Goal: Transaction & Acquisition: Purchase product/service

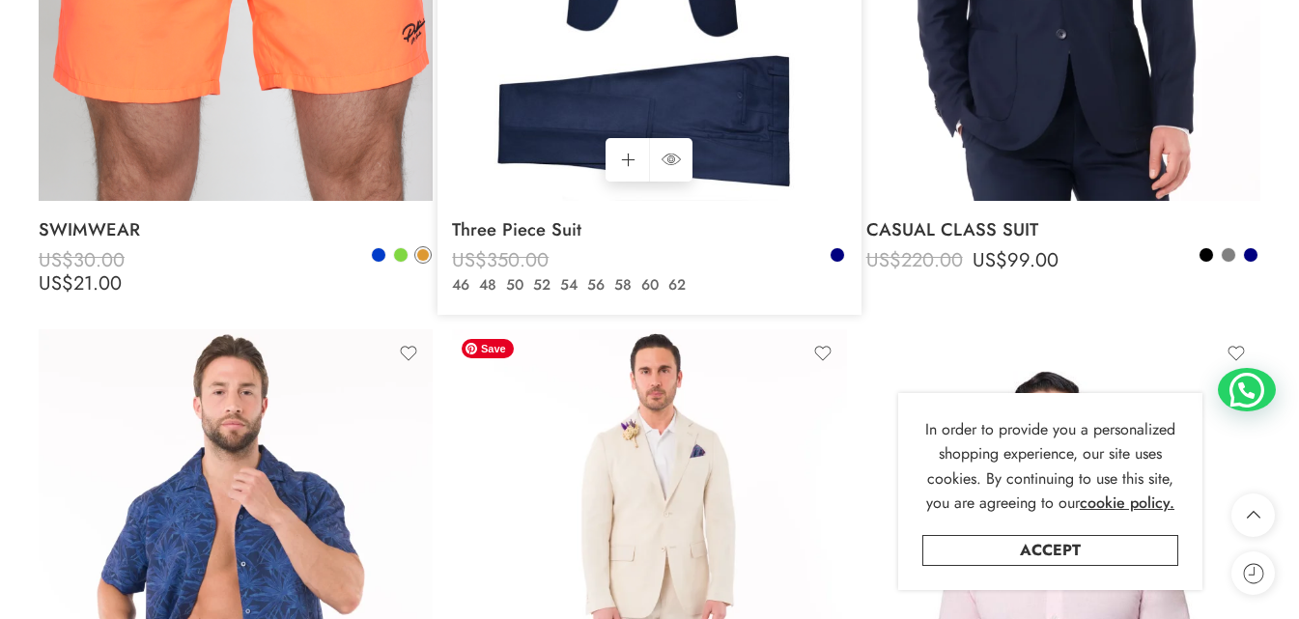
scroll to position [2993, 0]
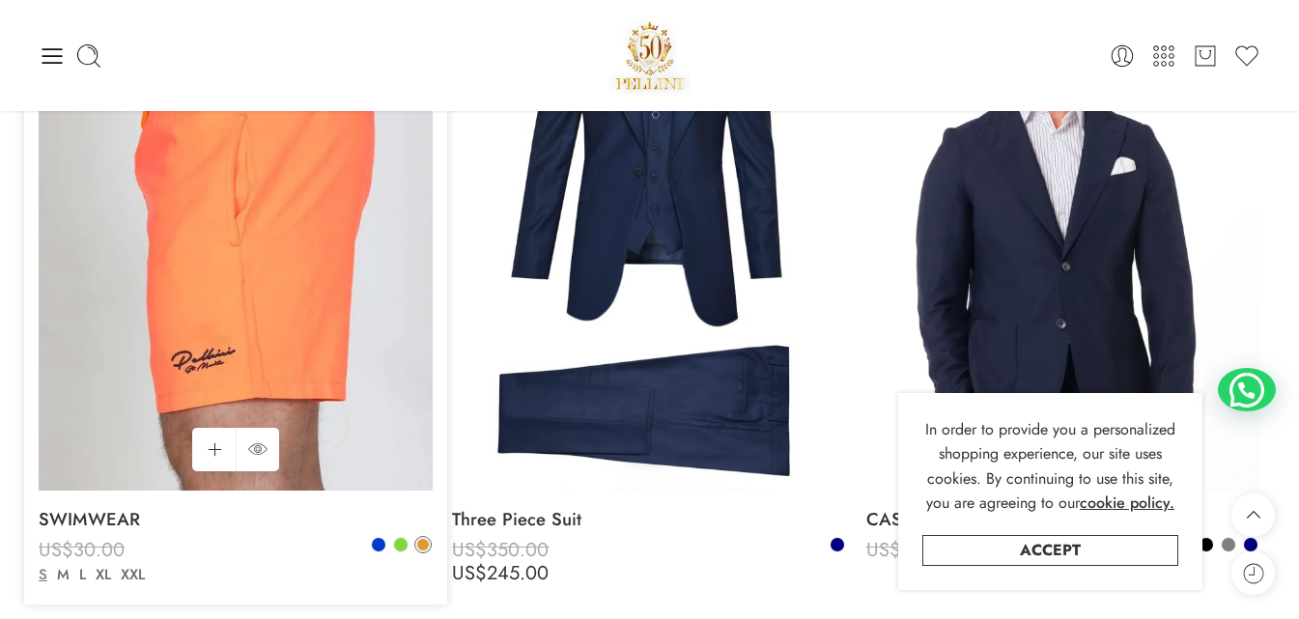
click at [319, 408] on img at bounding box center [236, 226] width 394 height 525
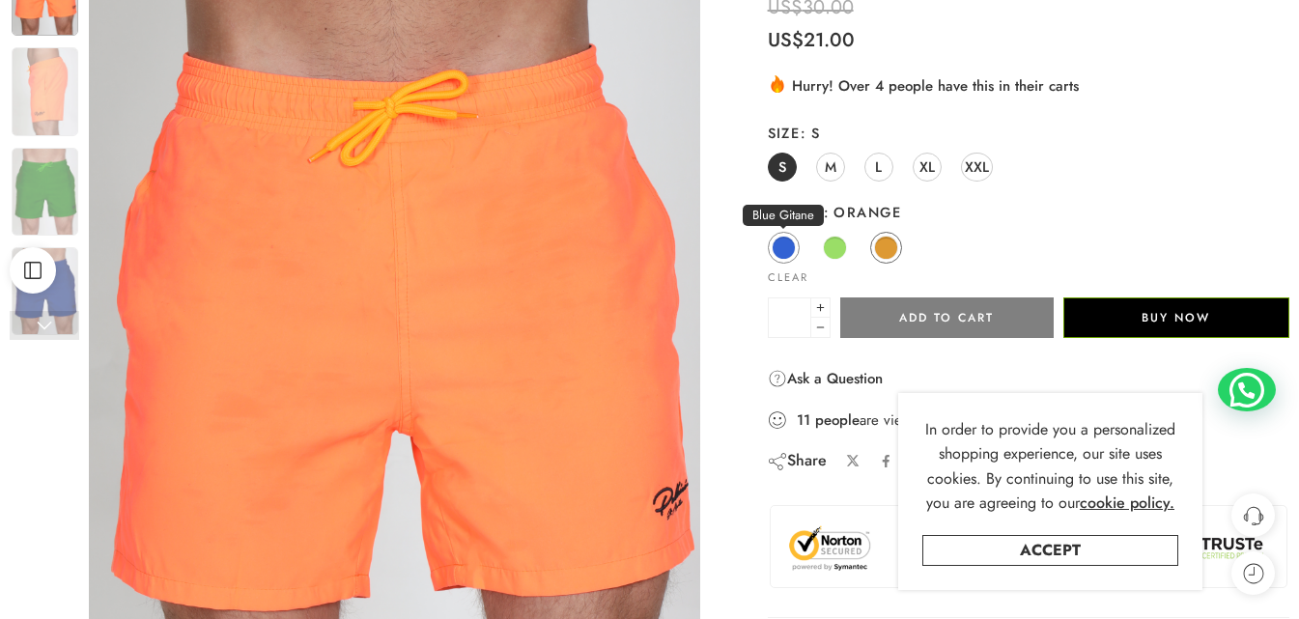
click at [787, 252] on span at bounding box center [783, 248] width 24 height 24
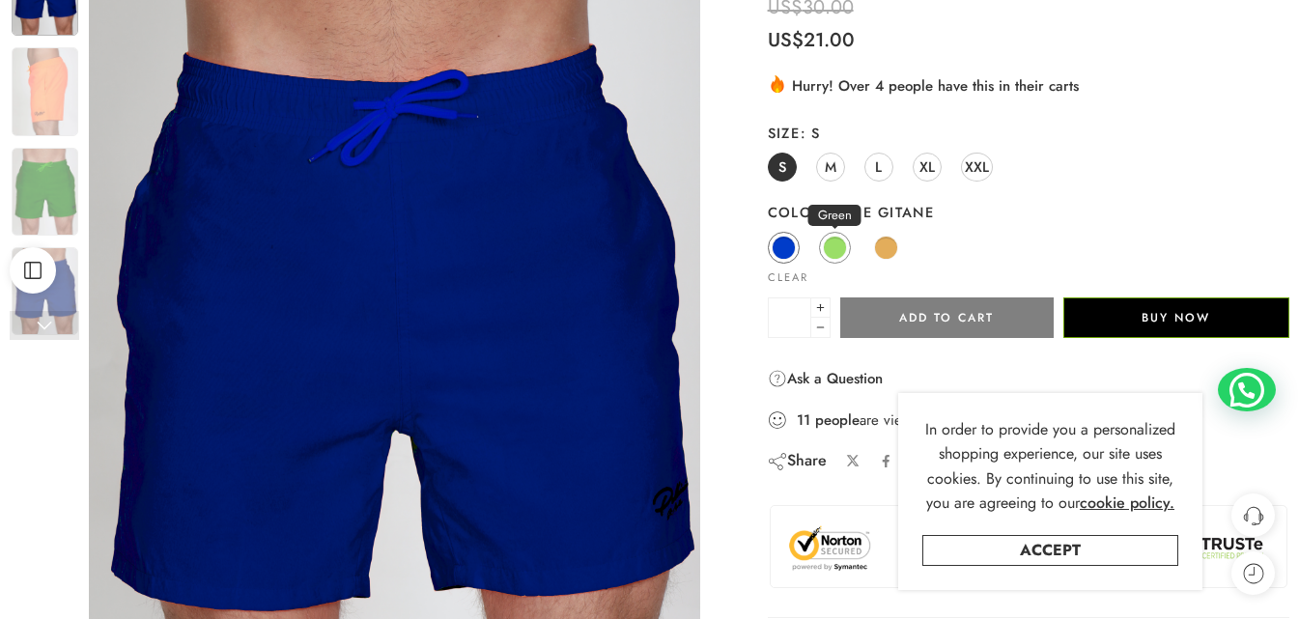
click at [835, 243] on span at bounding box center [835, 248] width 24 height 24
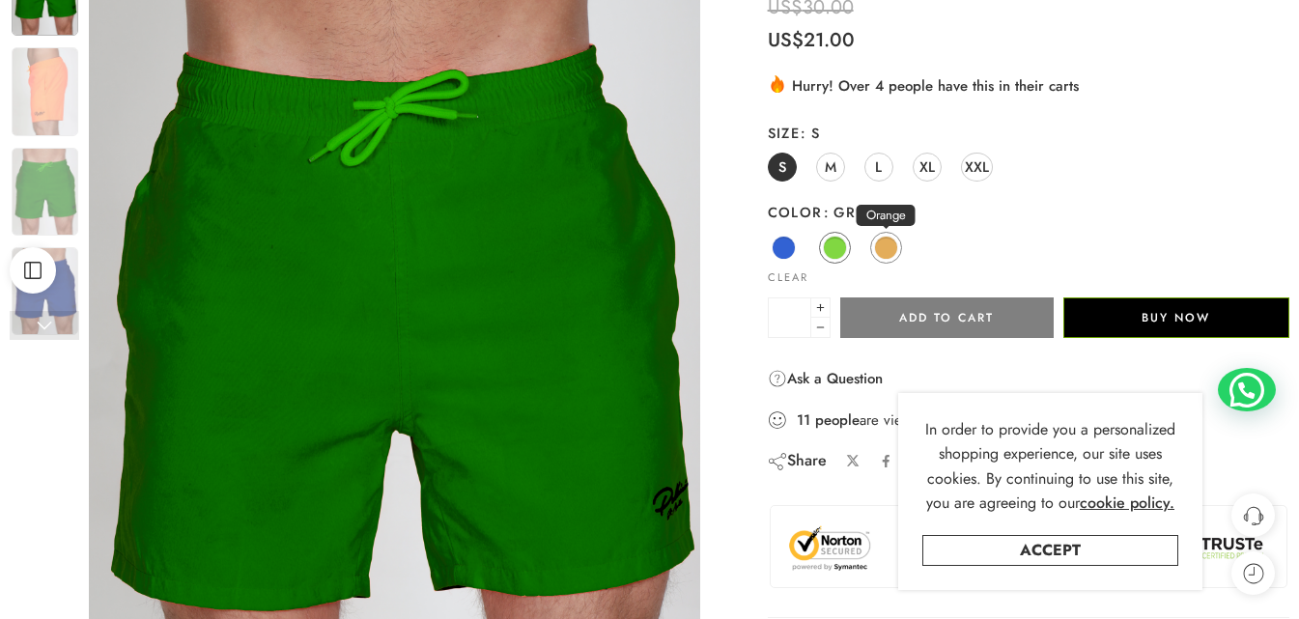
click at [889, 240] on span at bounding box center [886, 248] width 24 height 24
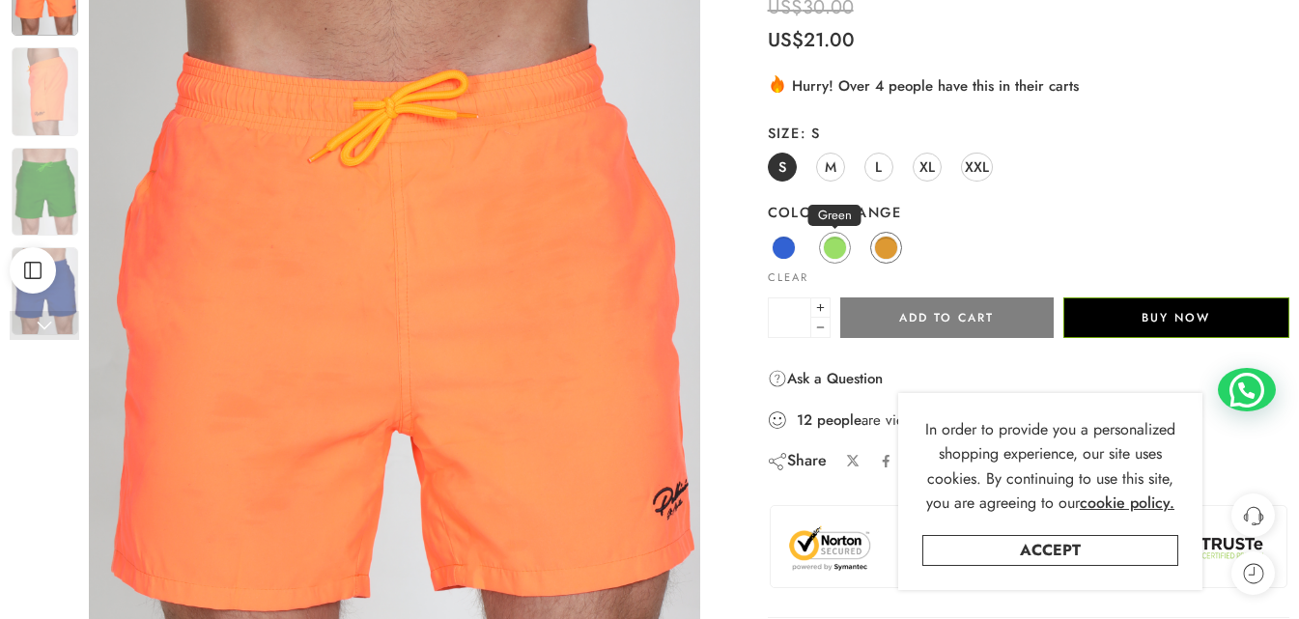
click at [834, 244] on span at bounding box center [835, 248] width 24 height 24
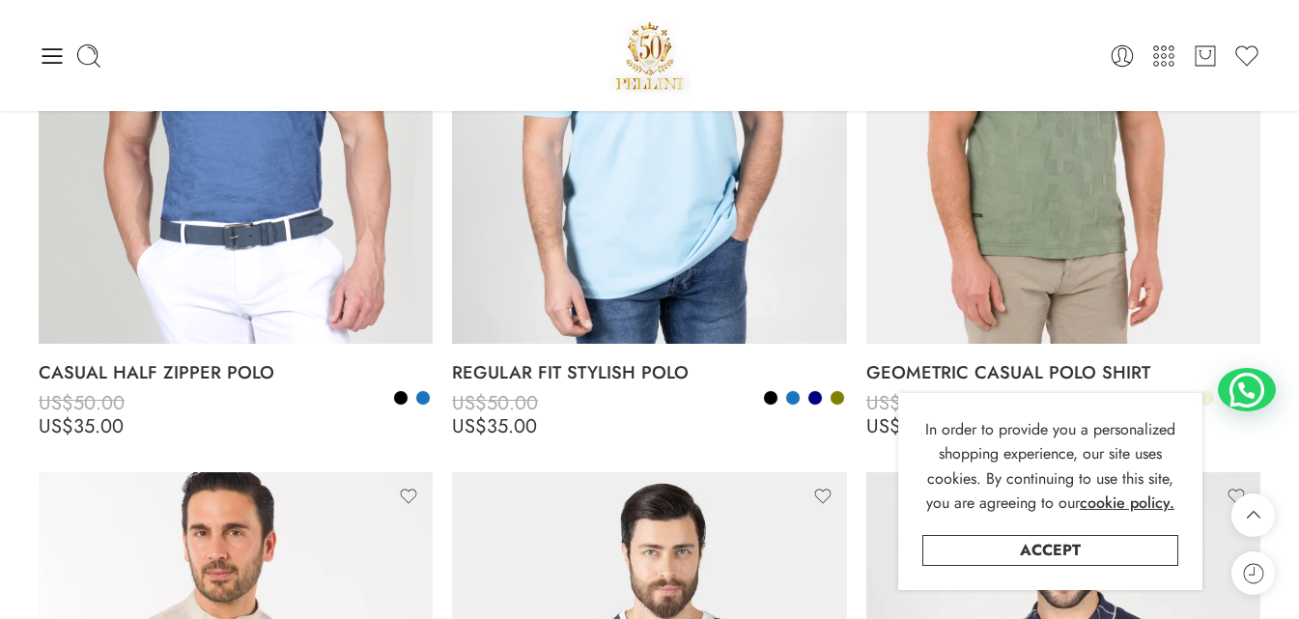
scroll to position [898, 0]
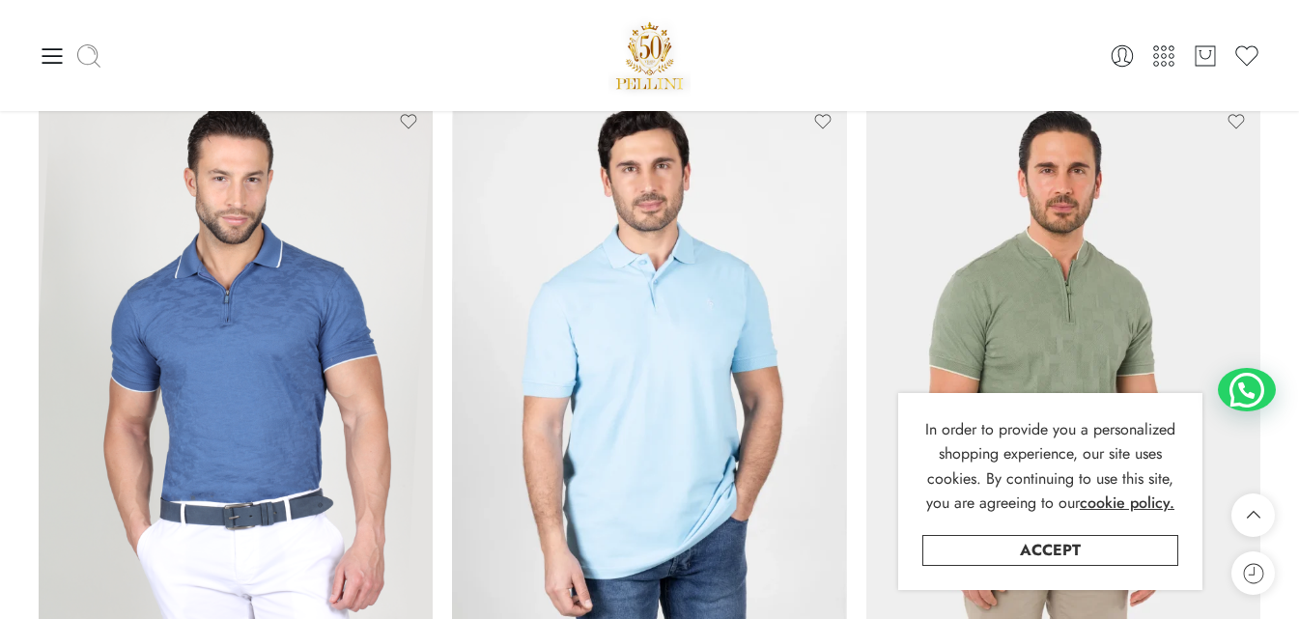
click at [97, 46] on icon at bounding box center [88, 55] width 27 height 27
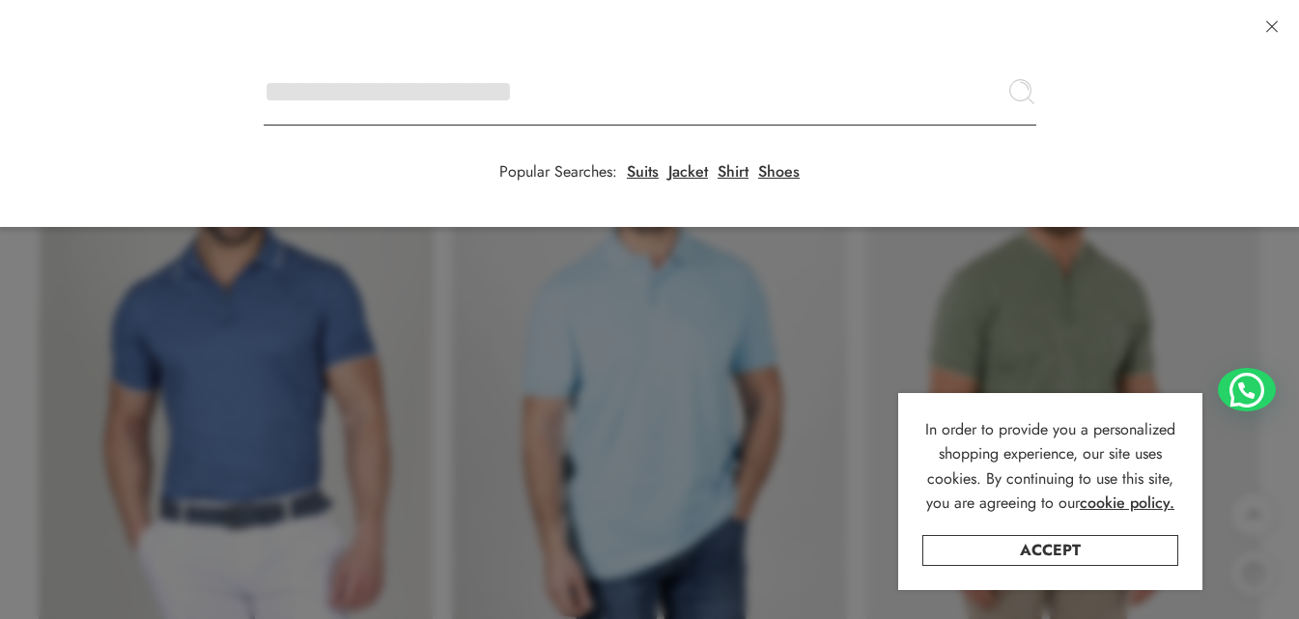
click at [264, 58] on input "Search here" at bounding box center [650, 92] width 772 height 68
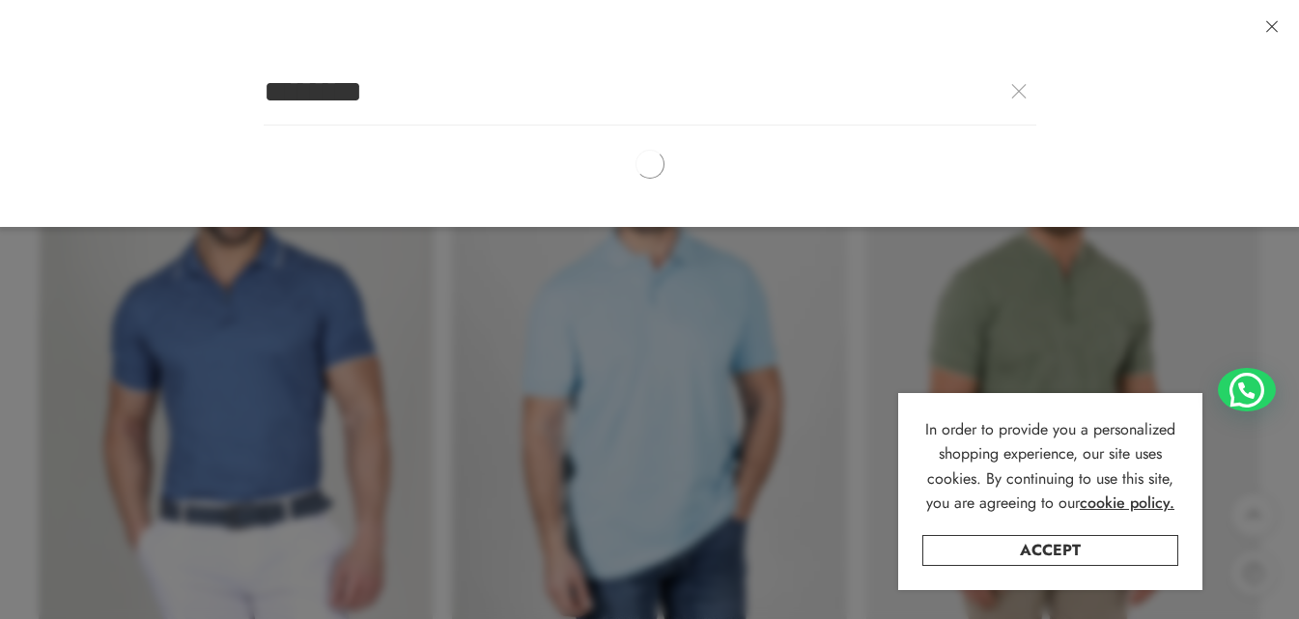
type input "********"
click button "Search" at bounding box center [0, 0] width 0 height 0
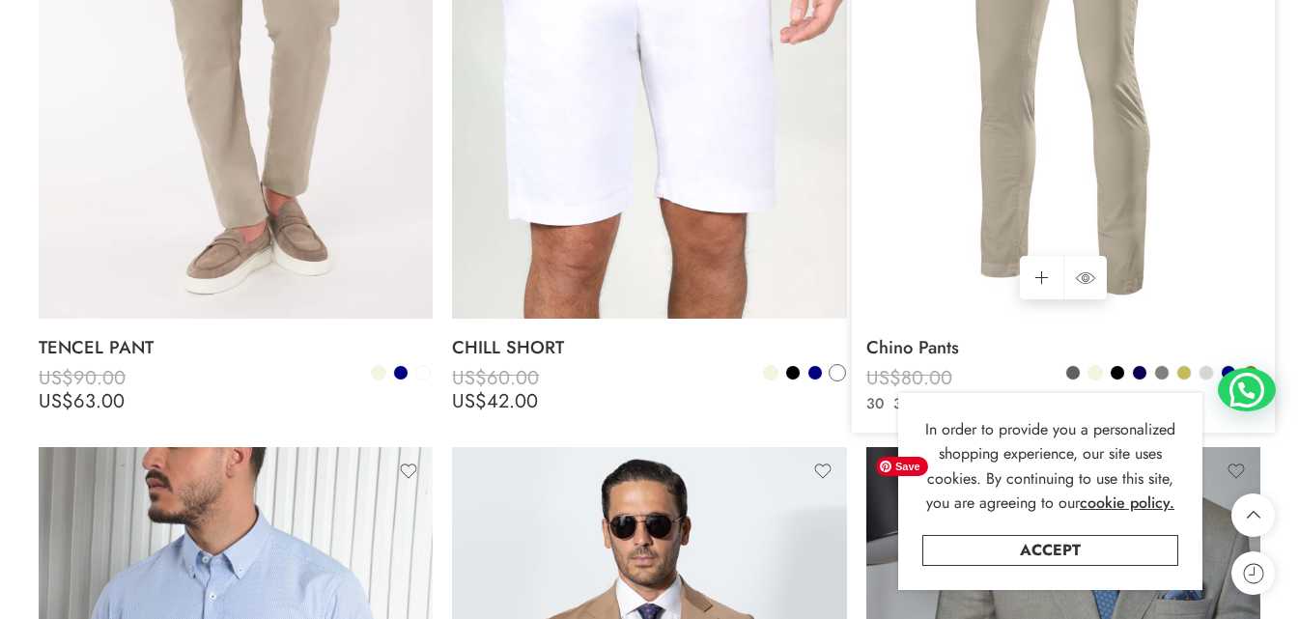
scroll to position [7849, 0]
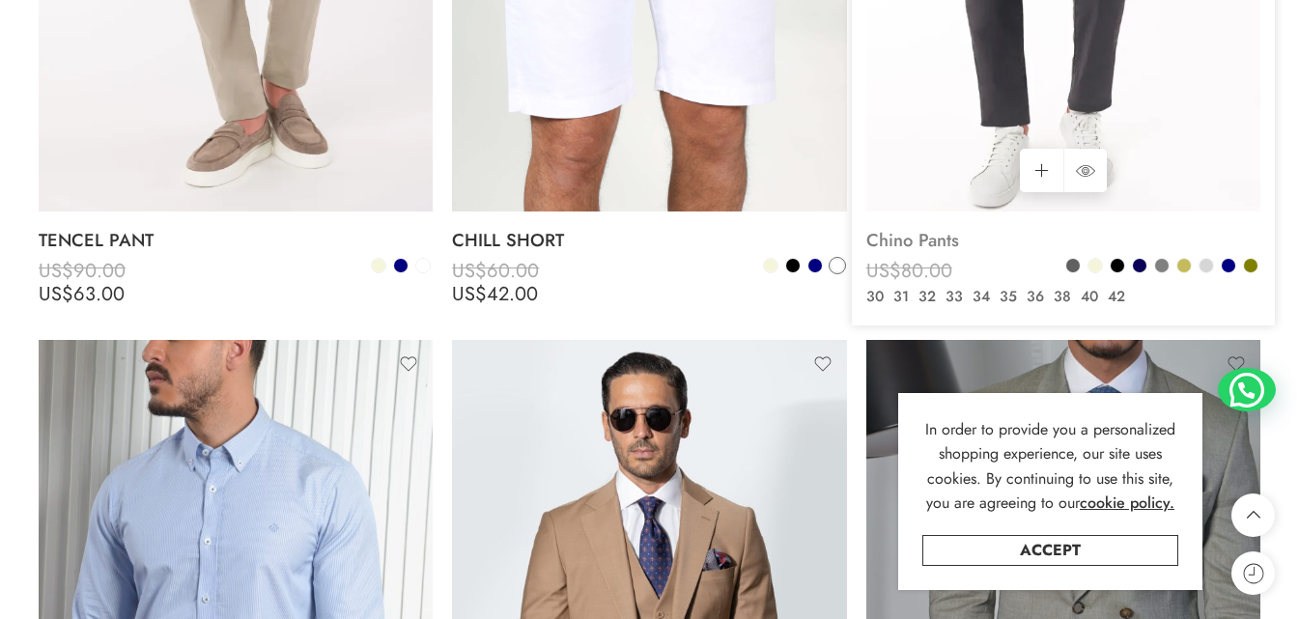
click at [1012, 229] on link "Chino Pants" at bounding box center [1063, 240] width 394 height 39
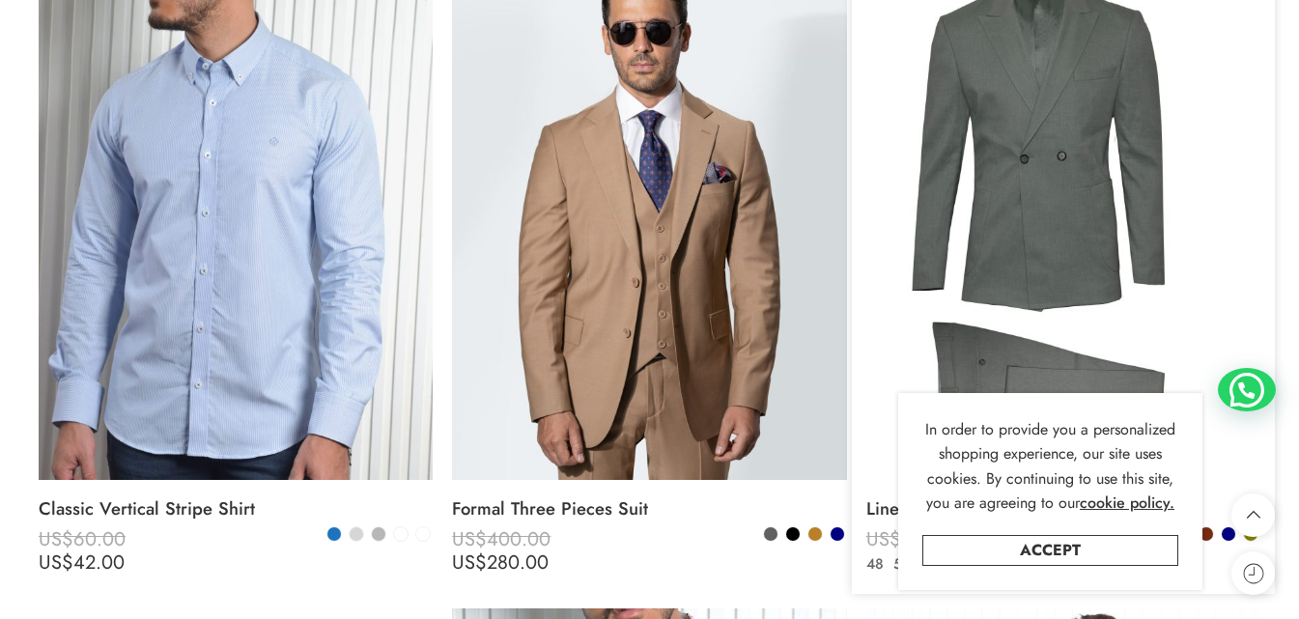
scroll to position [8718, 0]
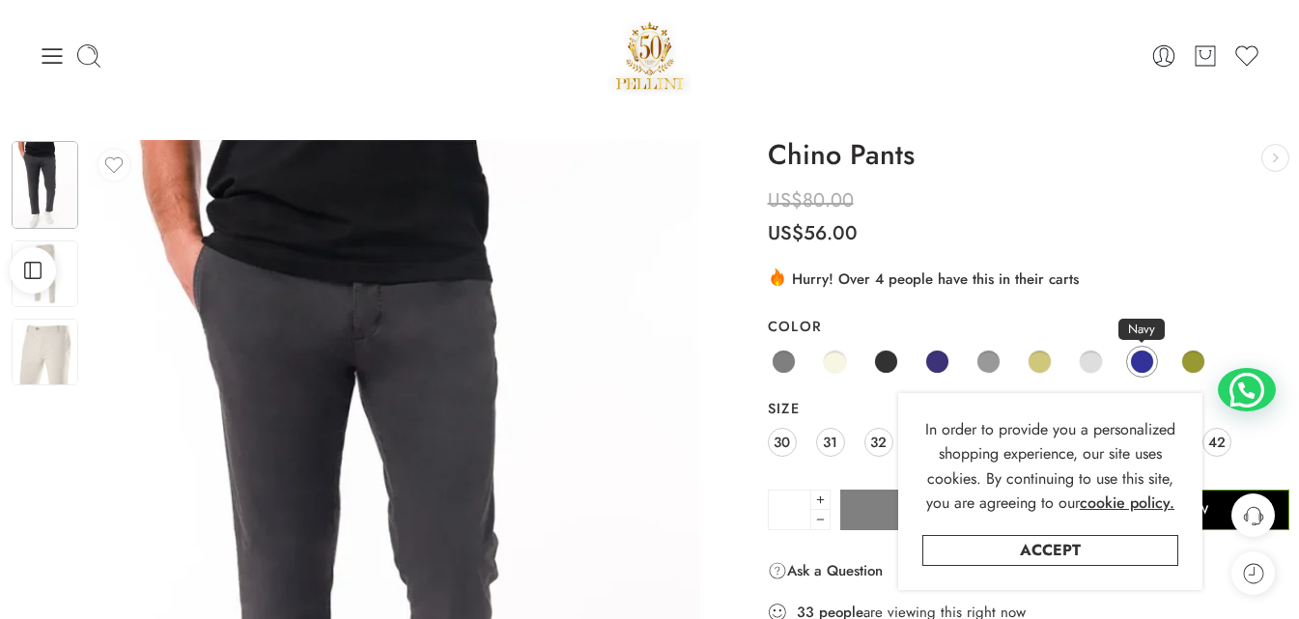
click at [1150, 363] on span at bounding box center [1142, 362] width 24 height 24
click at [1136, 367] on span at bounding box center [1142, 362] width 24 height 24
click at [62, 51] on icon at bounding box center [52, 55] width 27 height 27
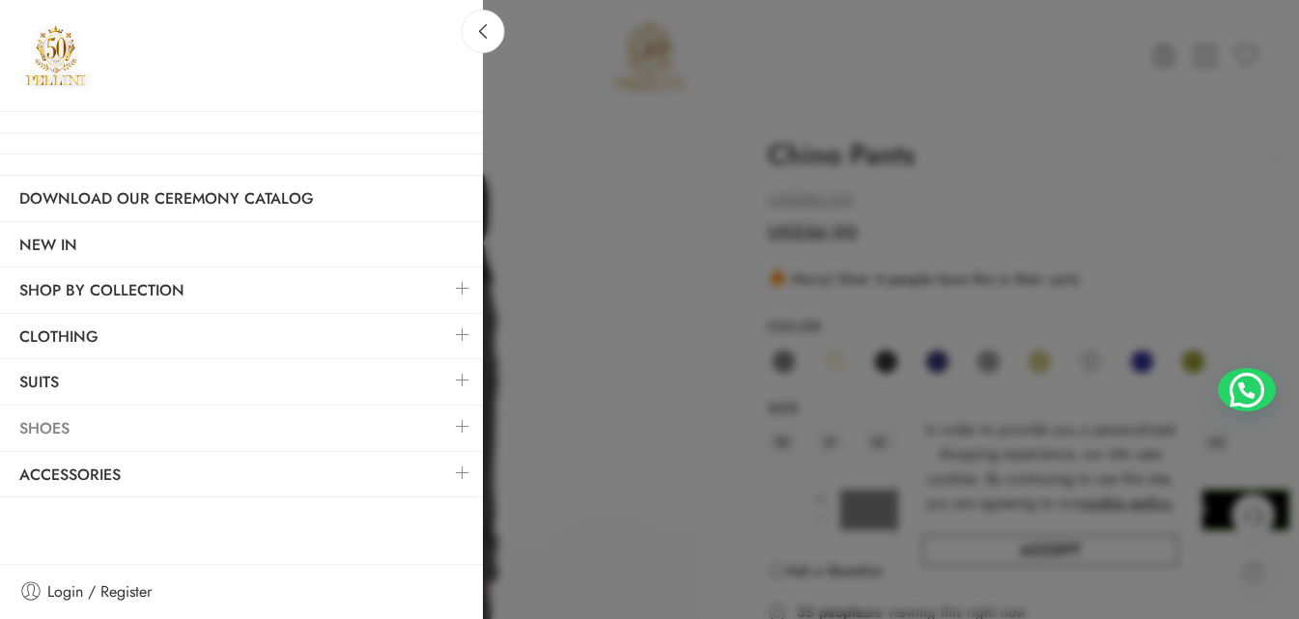
click at [91, 438] on link "Shoes" at bounding box center [241, 428] width 483 height 44
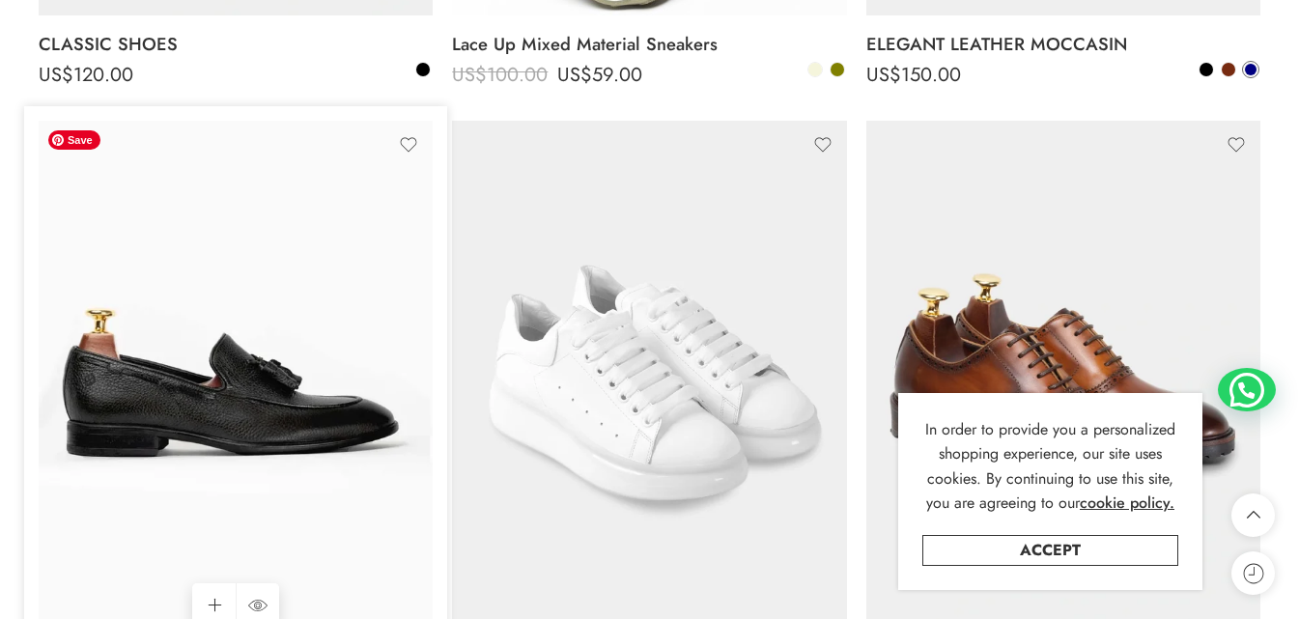
scroll to position [4345, 0]
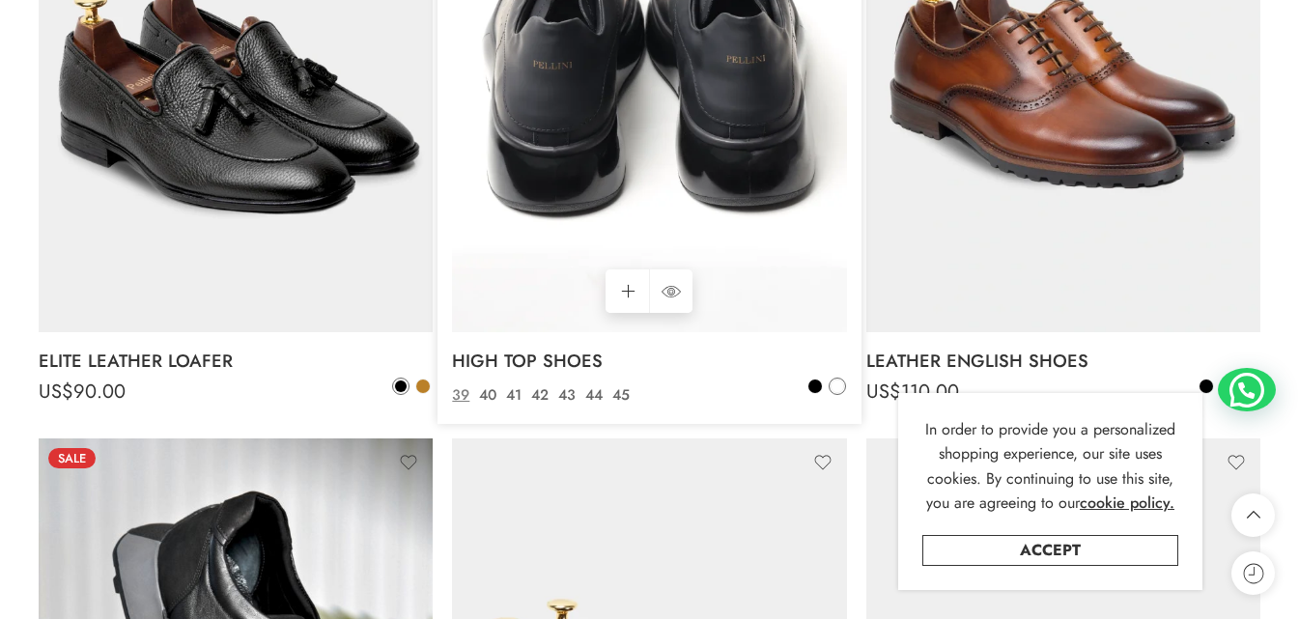
click at [526, 327] on img at bounding box center [649, 69] width 394 height 525
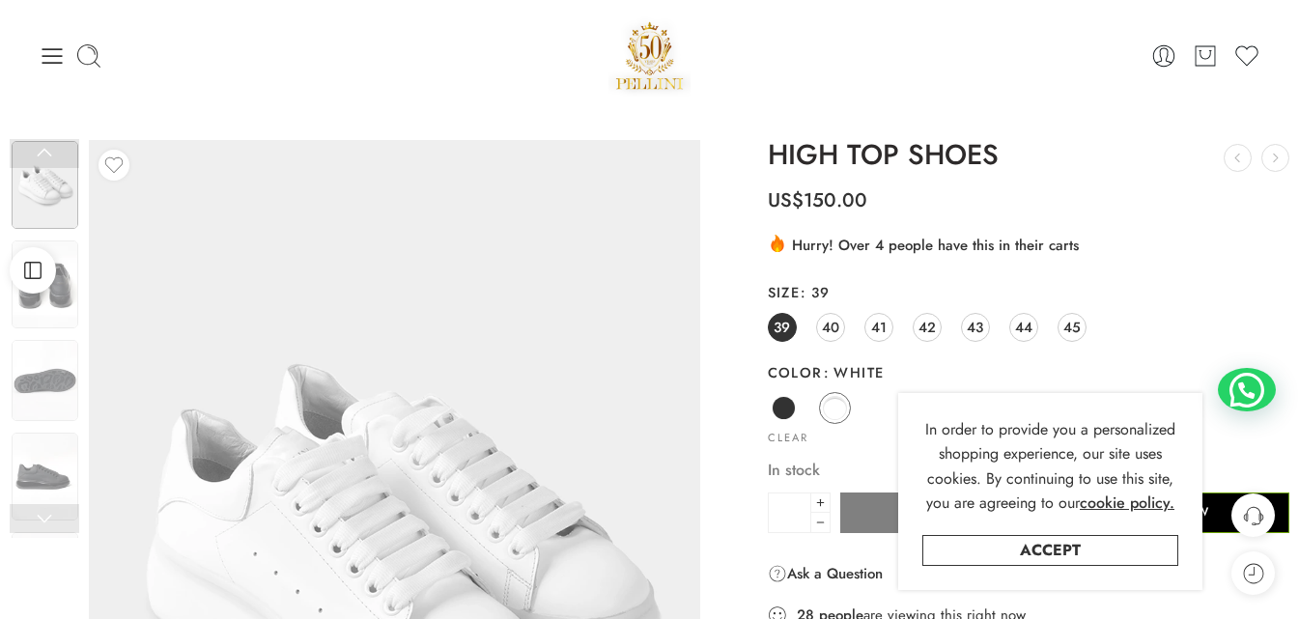
click at [67, 51] on div at bounding box center [242, 55] width 407 height 27
click at [44, 56] on icon at bounding box center [52, 55] width 20 height 15
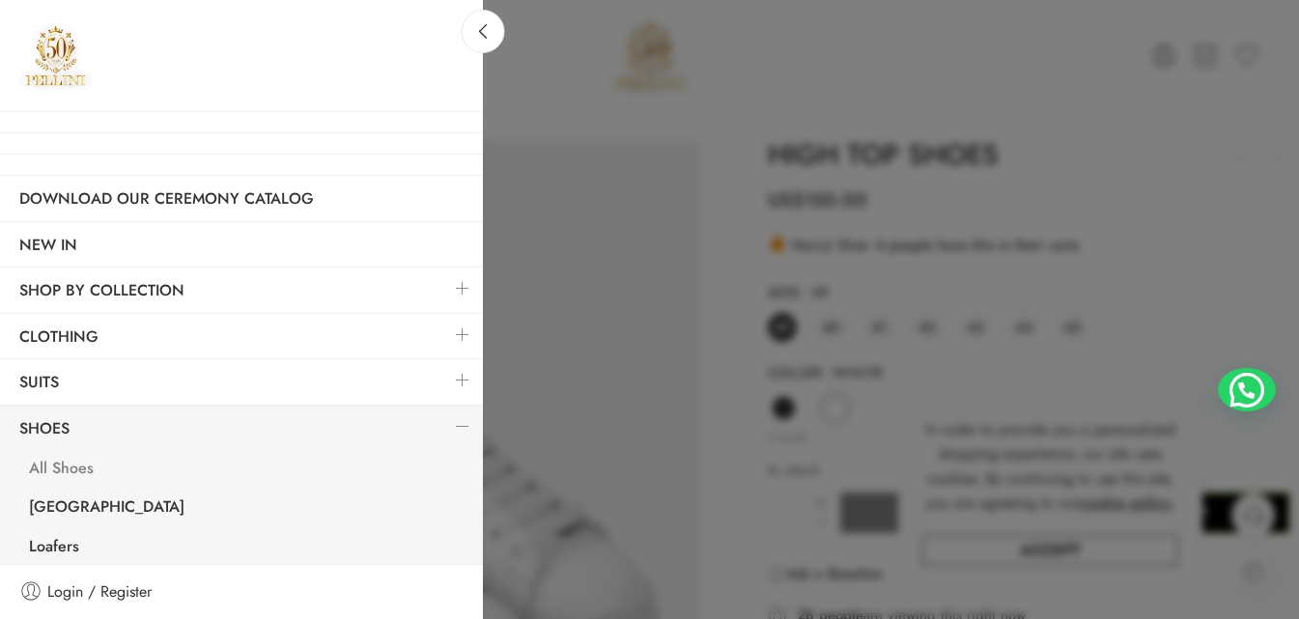
click at [59, 475] on link "All Shoes" at bounding box center [246, 471] width 473 height 40
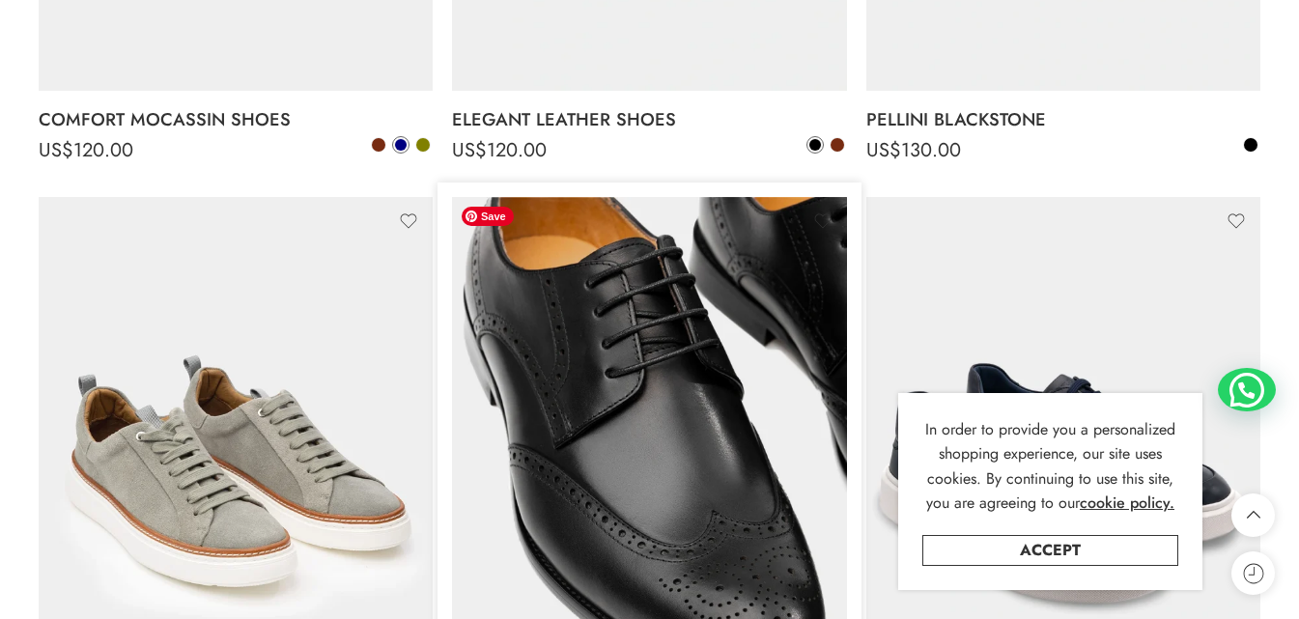
scroll to position [2703, 0]
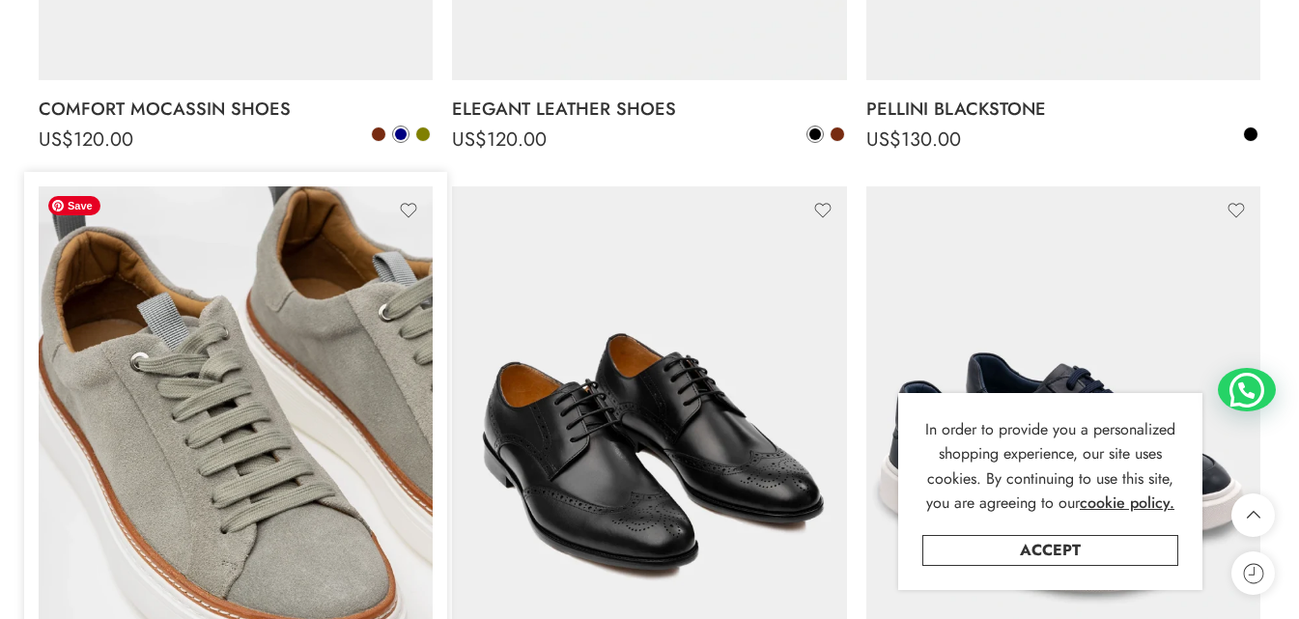
click at [133, 546] on img at bounding box center [236, 448] width 394 height 525
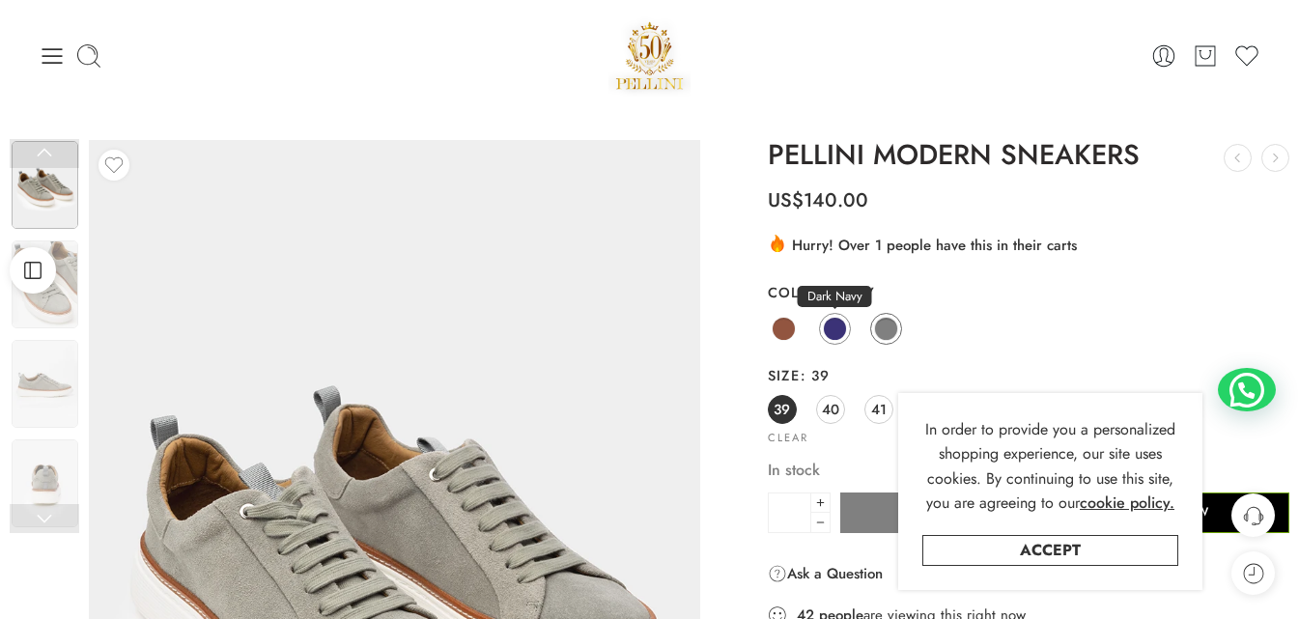
click at [832, 334] on span at bounding box center [835, 329] width 24 height 24
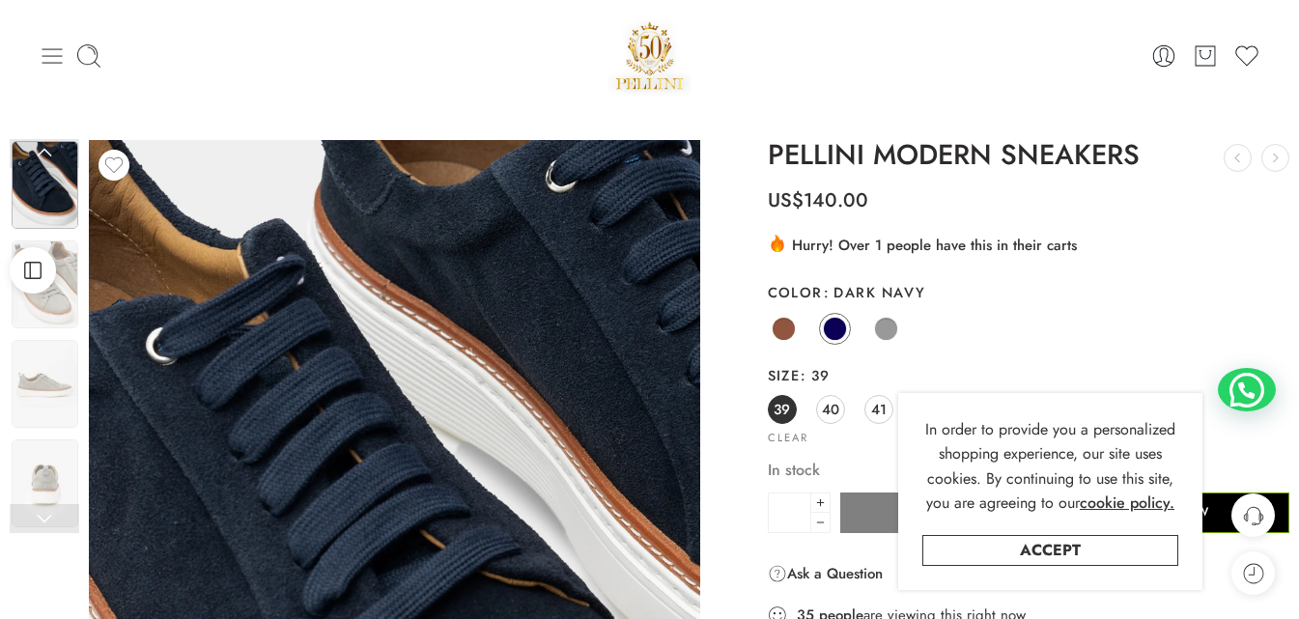
click at [47, 61] on icon at bounding box center [52, 55] width 27 height 27
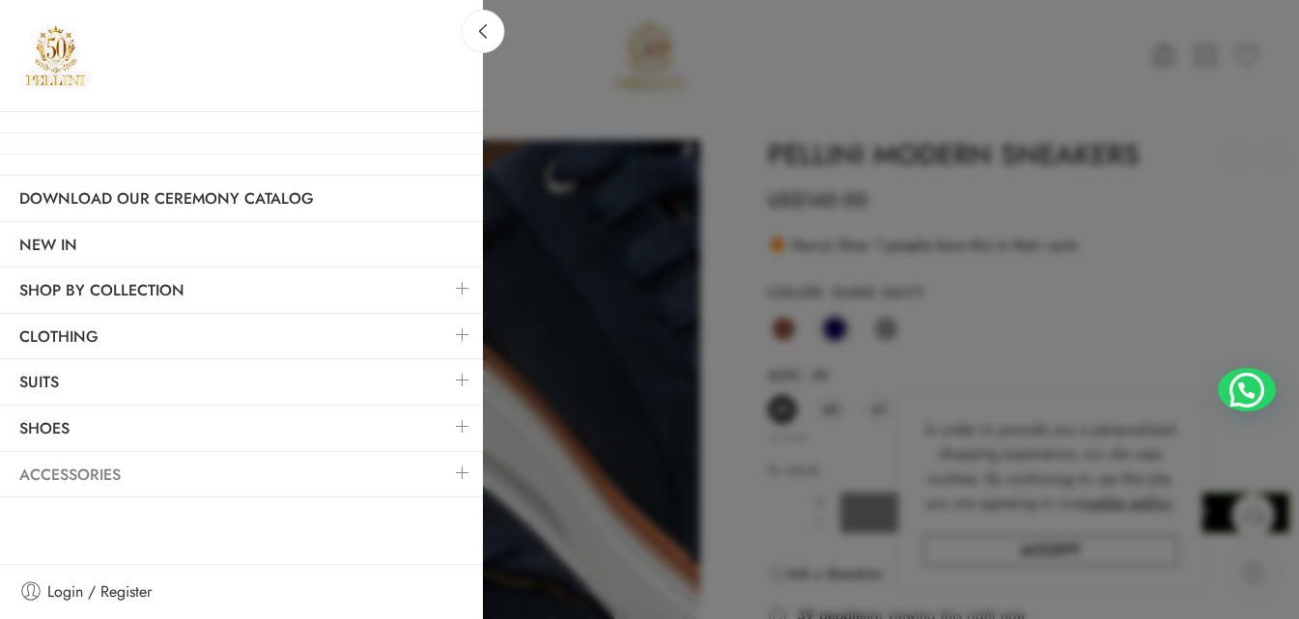
click at [73, 478] on link "Accessories" at bounding box center [241, 475] width 483 height 44
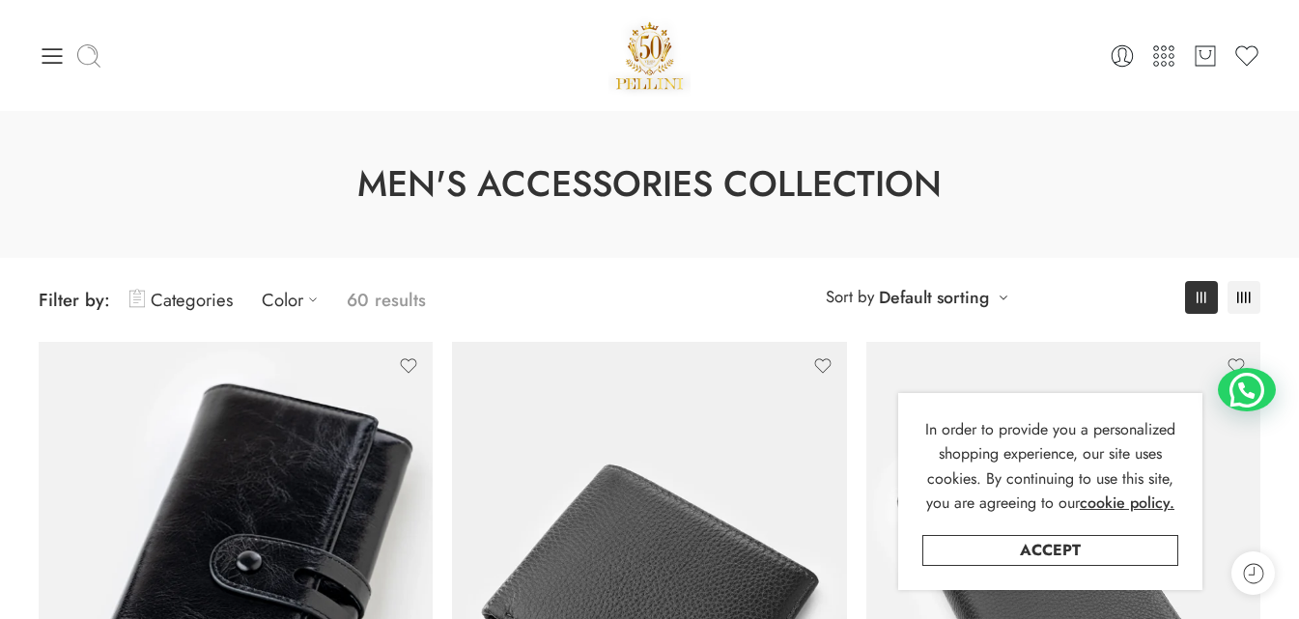
click at [78, 53] on icon at bounding box center [88, 54] width 23 height 23
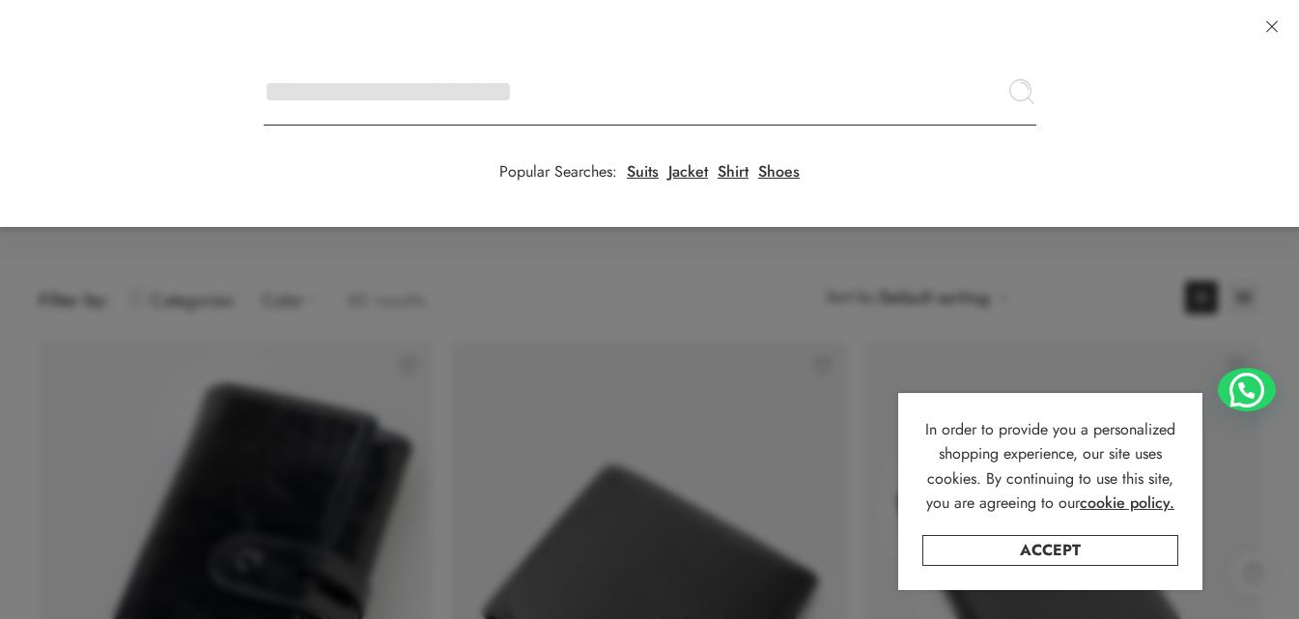
click at [264, 58] on input "Search here" at bounding box center [650, 92] width 772 height 68
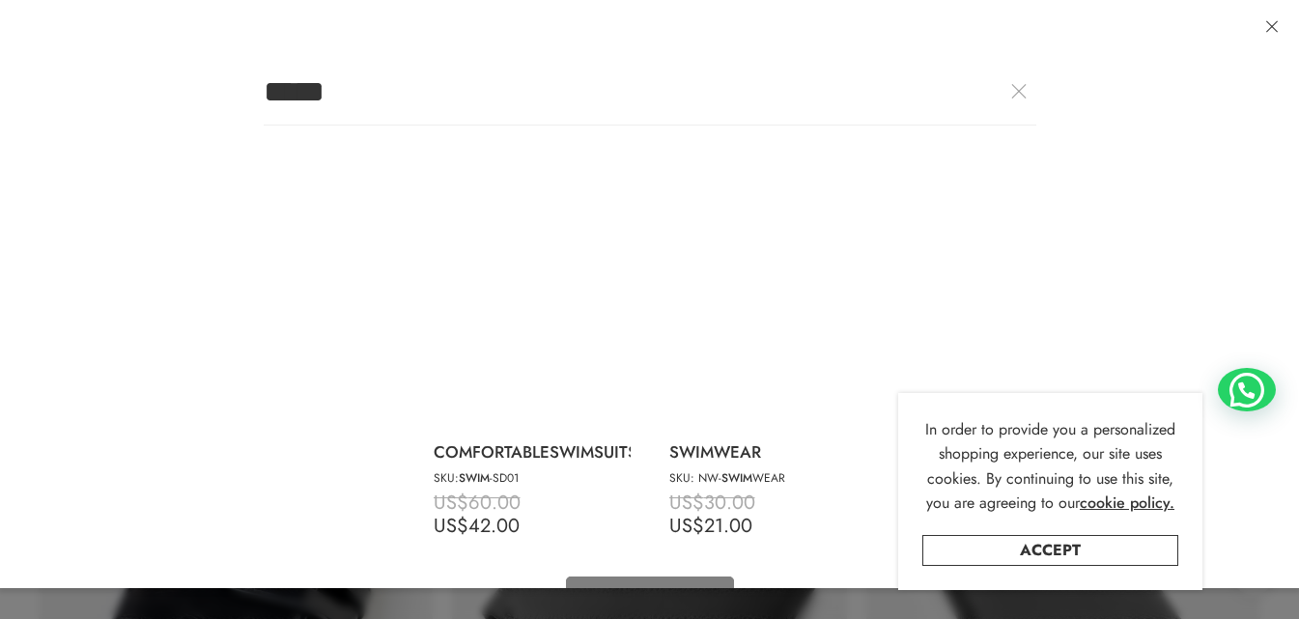
type input "******"
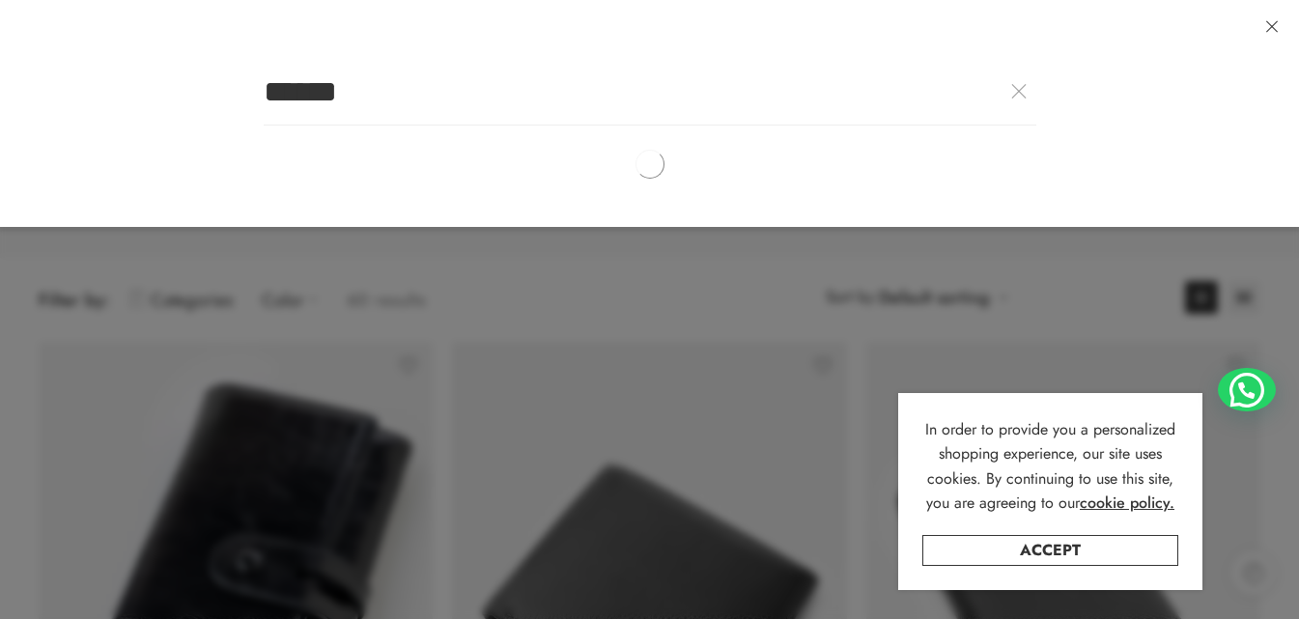
type input "********"
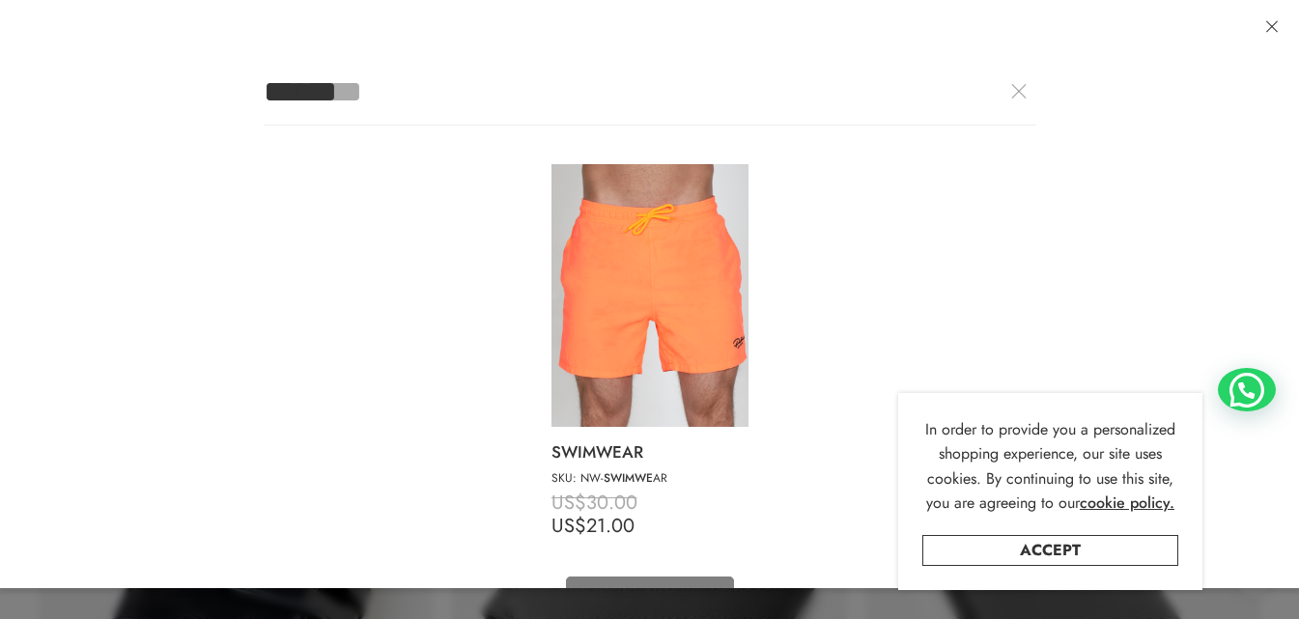
type input "*******"
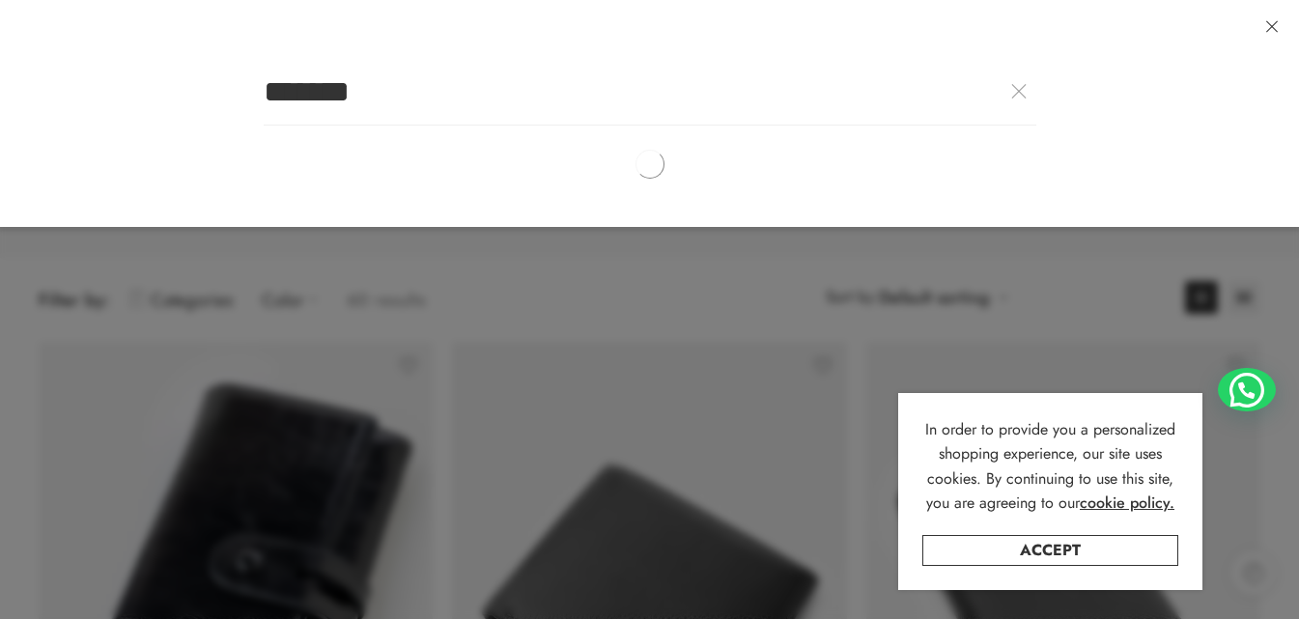
type input "********"
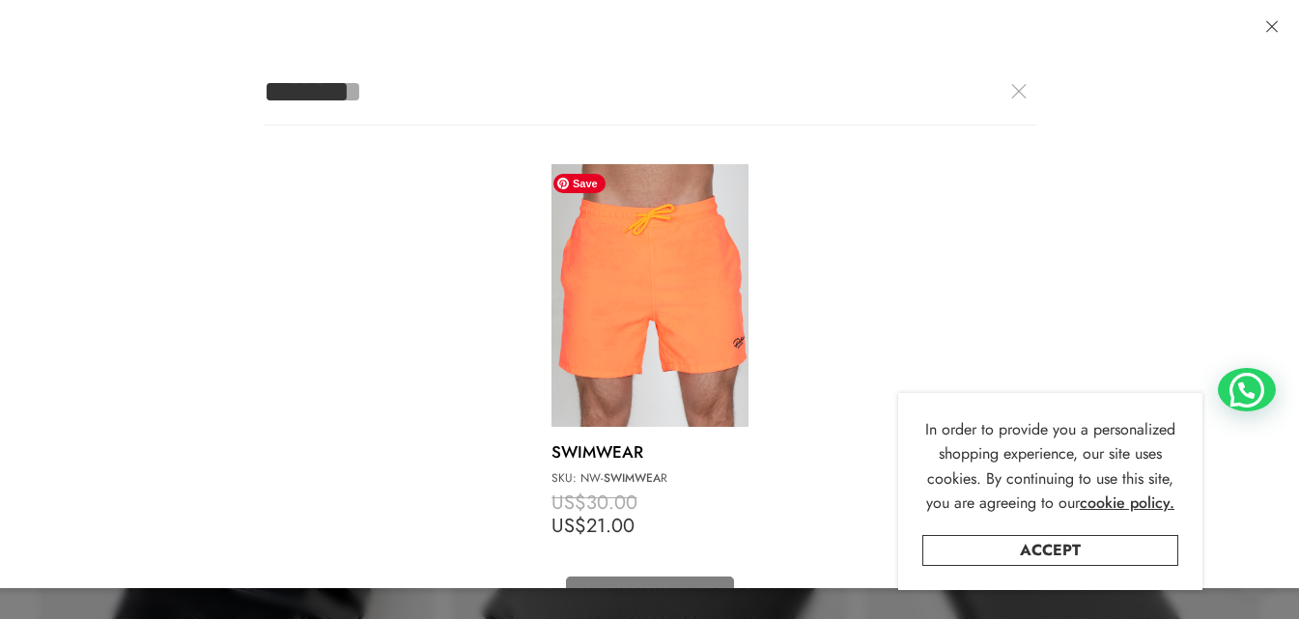
click at [610, 347] on img at bounding box center [649, 295] width 197 height 263
type input "********"
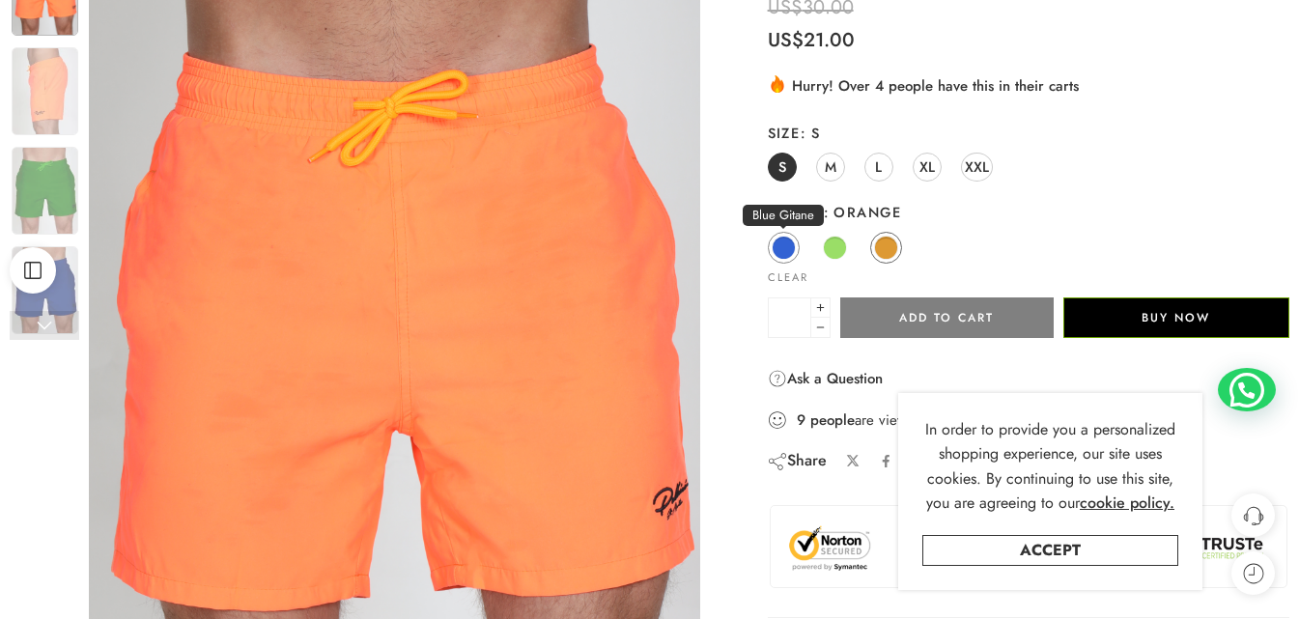
click at [785, 255] on span at bounding box center [783, 248] width 24 height 24
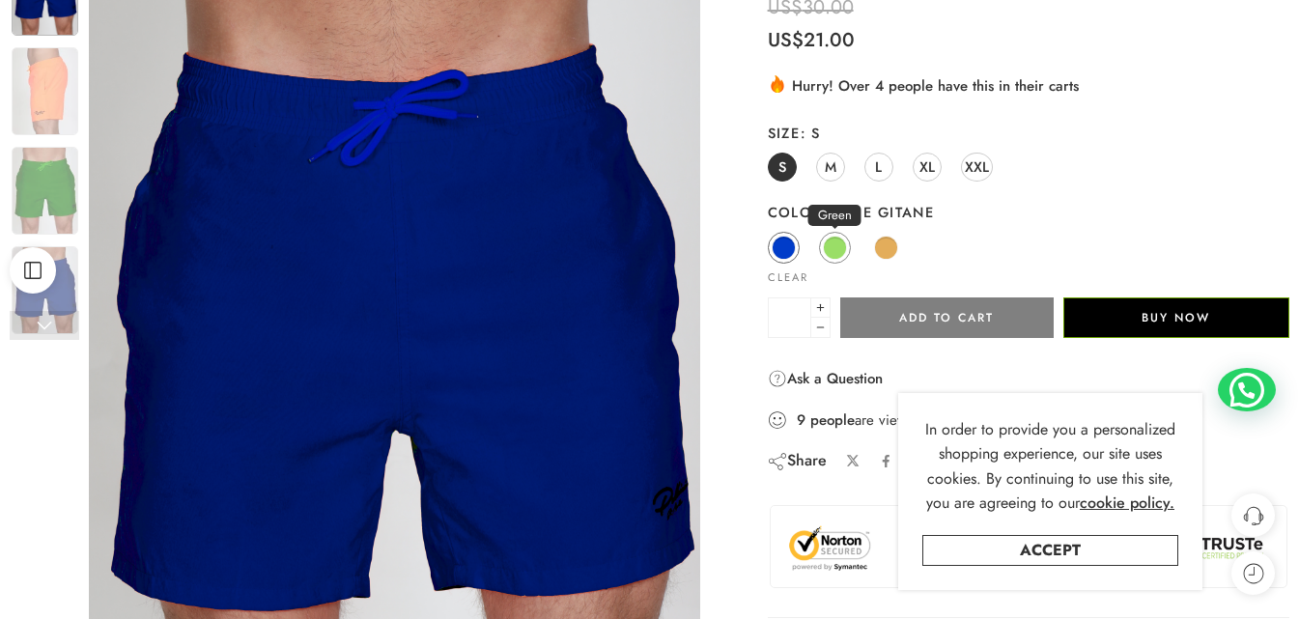
click at [830, 243] on span at bounding box center [835, 248] width 24 height 24
